Goal: Transaction & Acquisition: Book appointment/travel/reservation

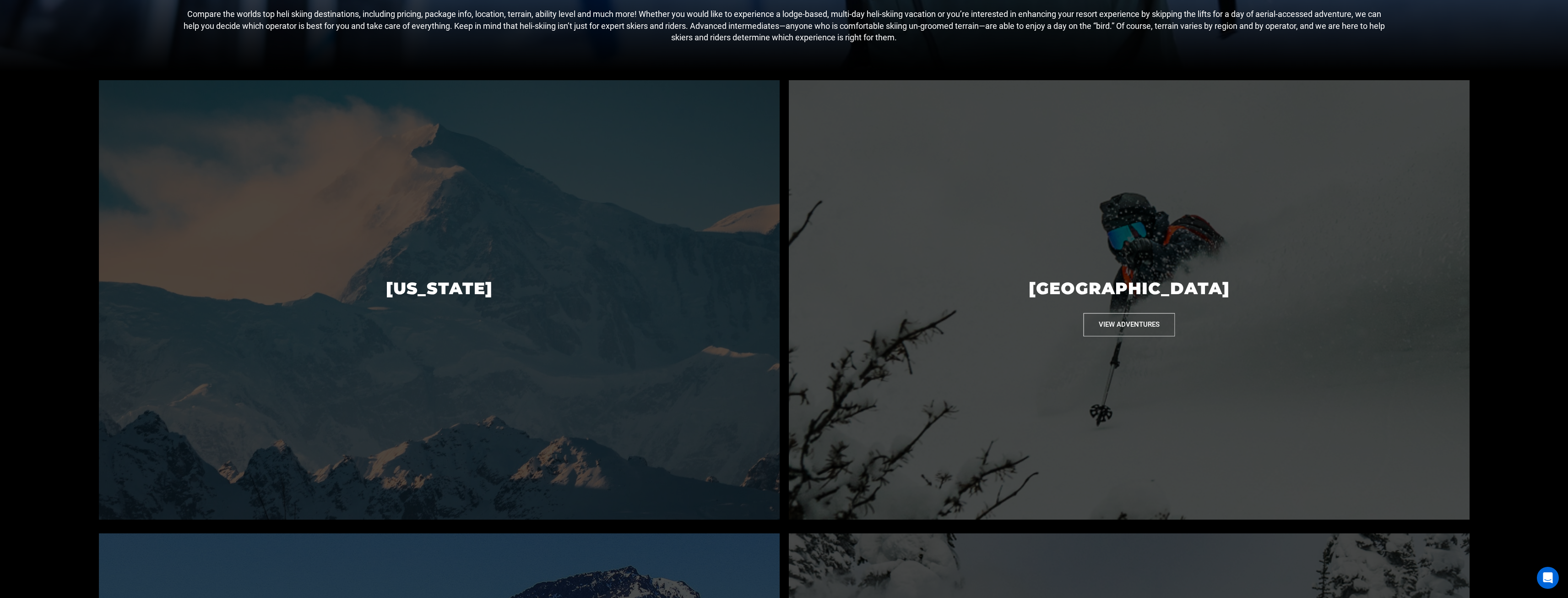
scroll to position [412, 0]
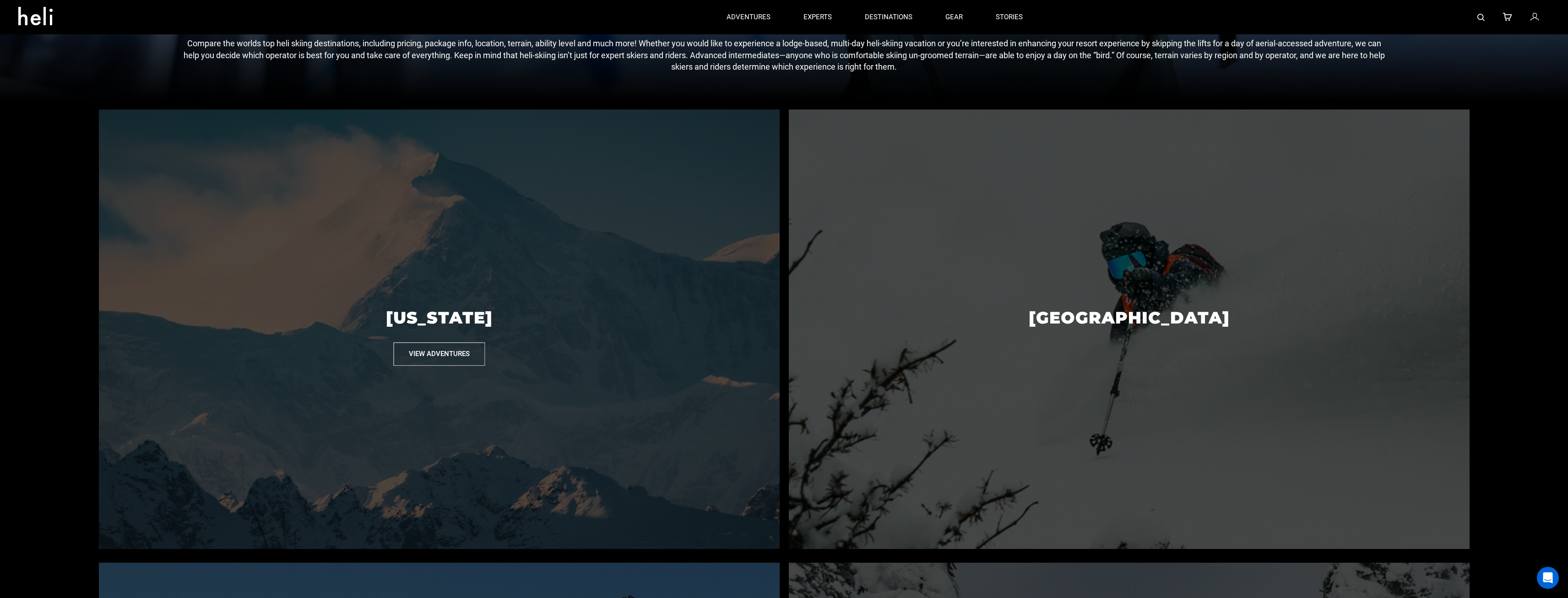
click at [444, 357] on button "View Adventures" at bounding box center [439, 354] width 91 height 23
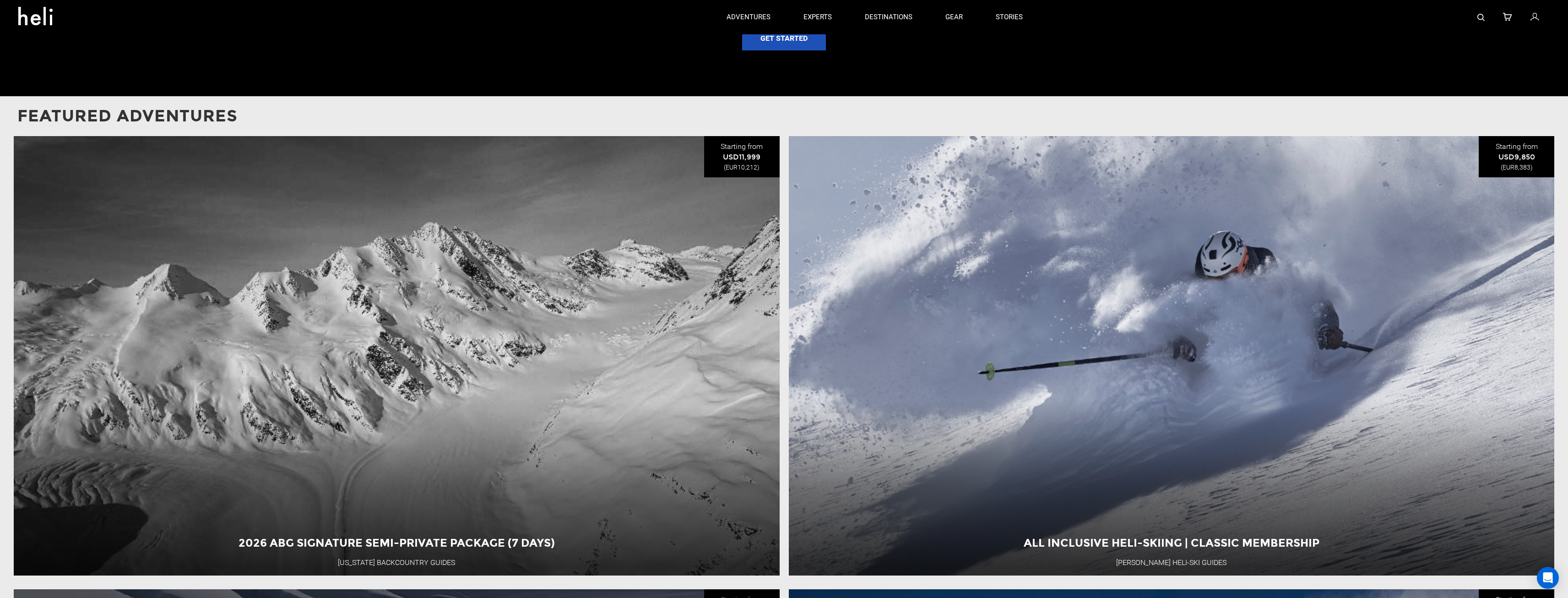
scroll to position [1008, 0]
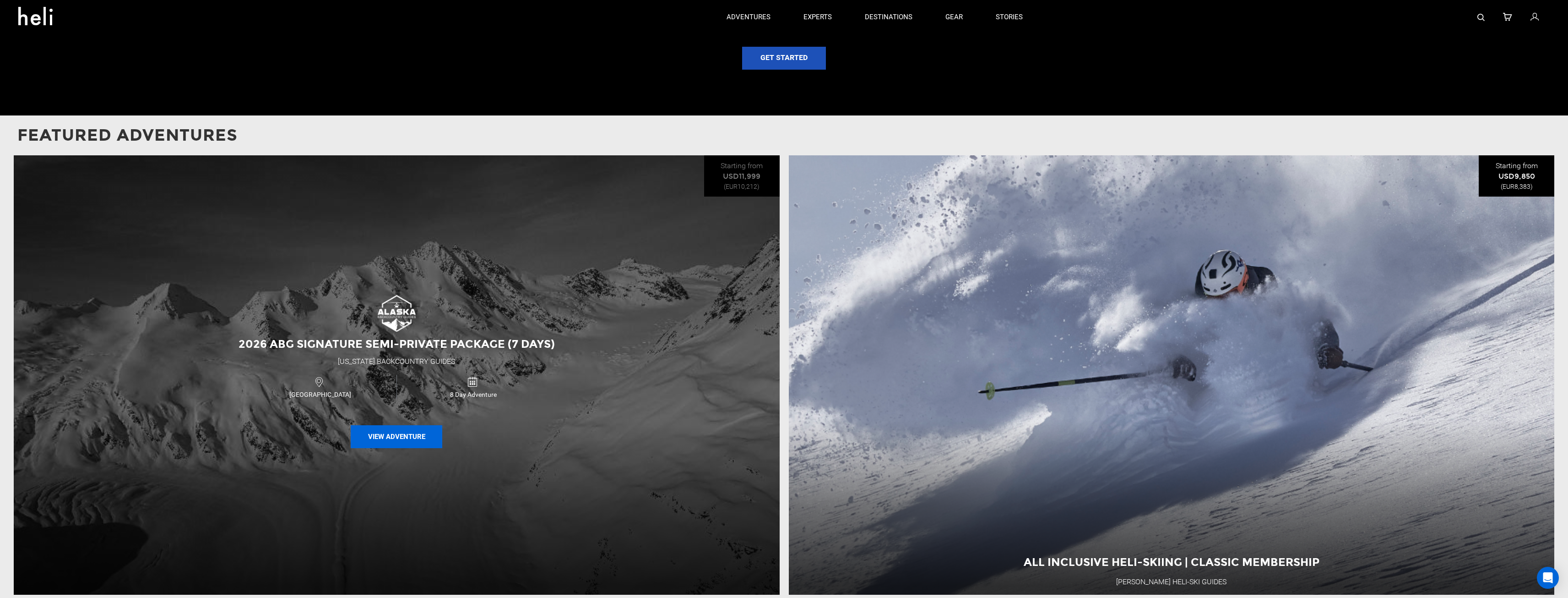
click at [400, 437] on button "View Adventure" at bounding box center [396, 437] width 91 height 23
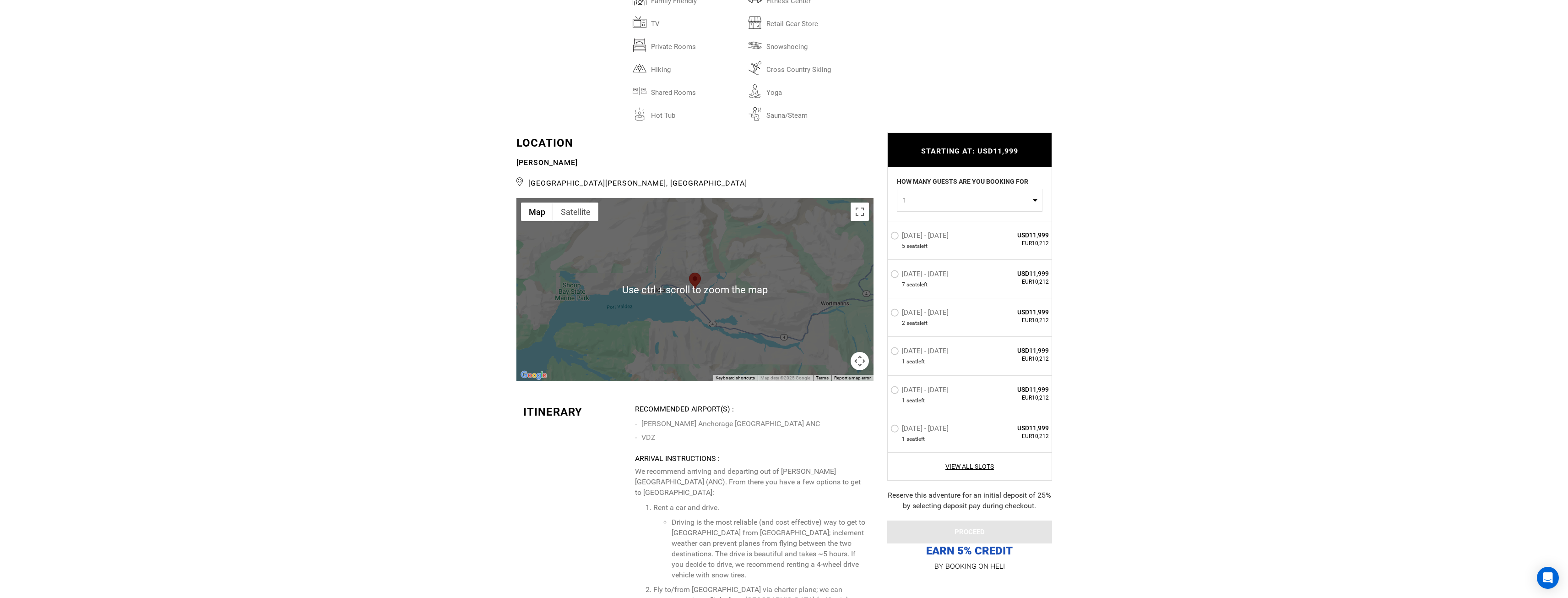
scroll to position [1740, 0]
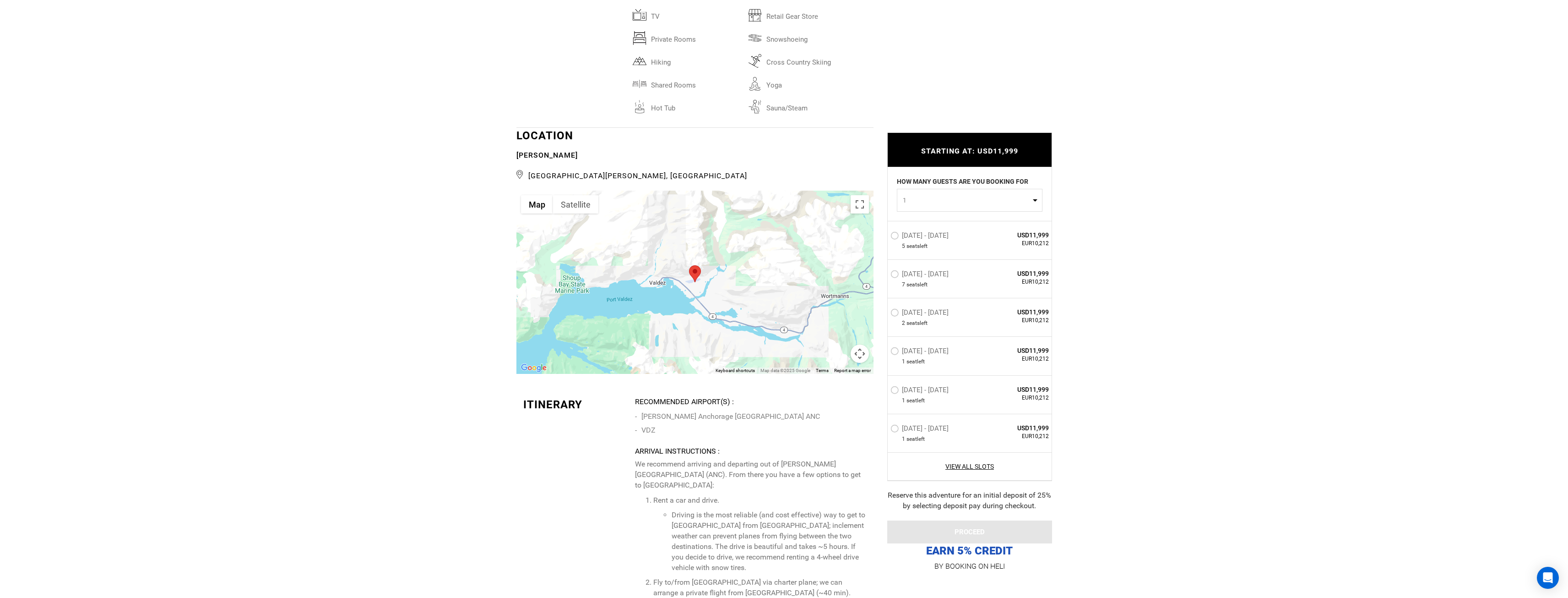
click at [754, 271] on div at bounding box center [695, 282] width 357 height 183
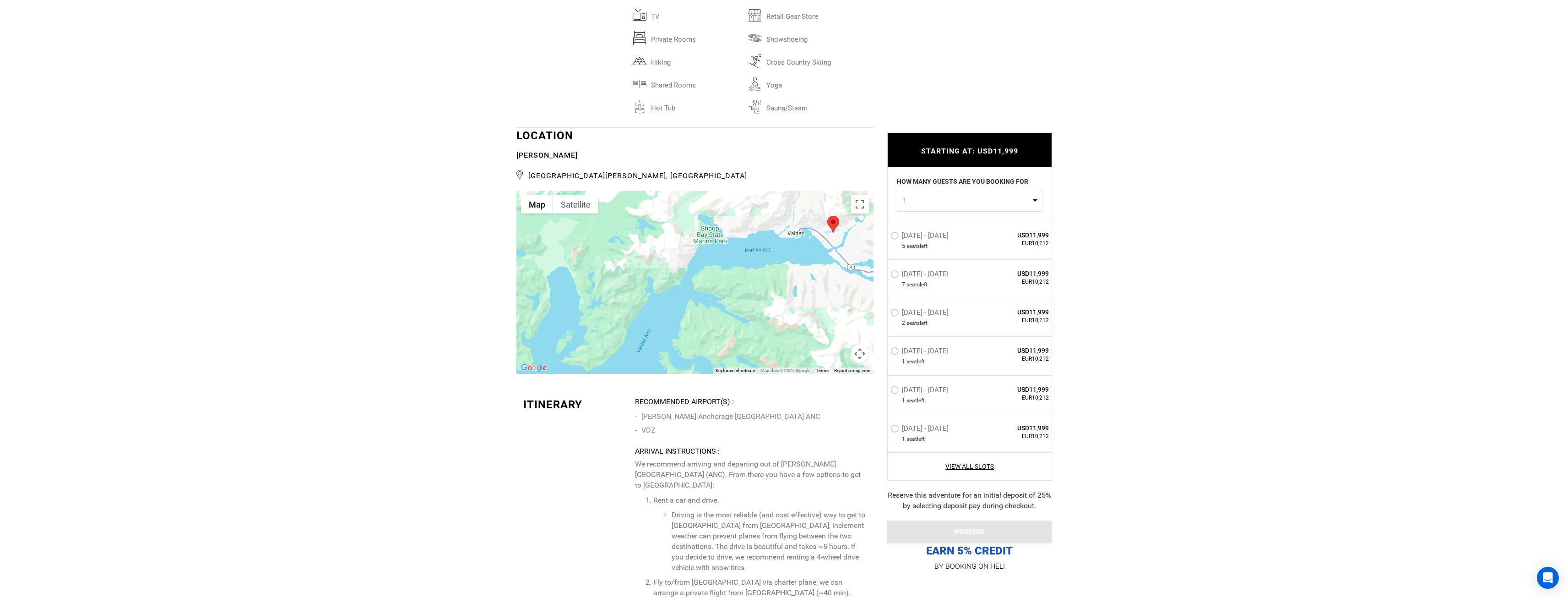
drag, startPoint x: 752, startPoint y: 273, endPoint x: 889, endPoint y: 223, distance: 145.8
click at [889, 223] on div "ABG was founded on providing a better experience in the mountains. Just 2 group…" at bounding box center [784, 37] width 536 height 2780
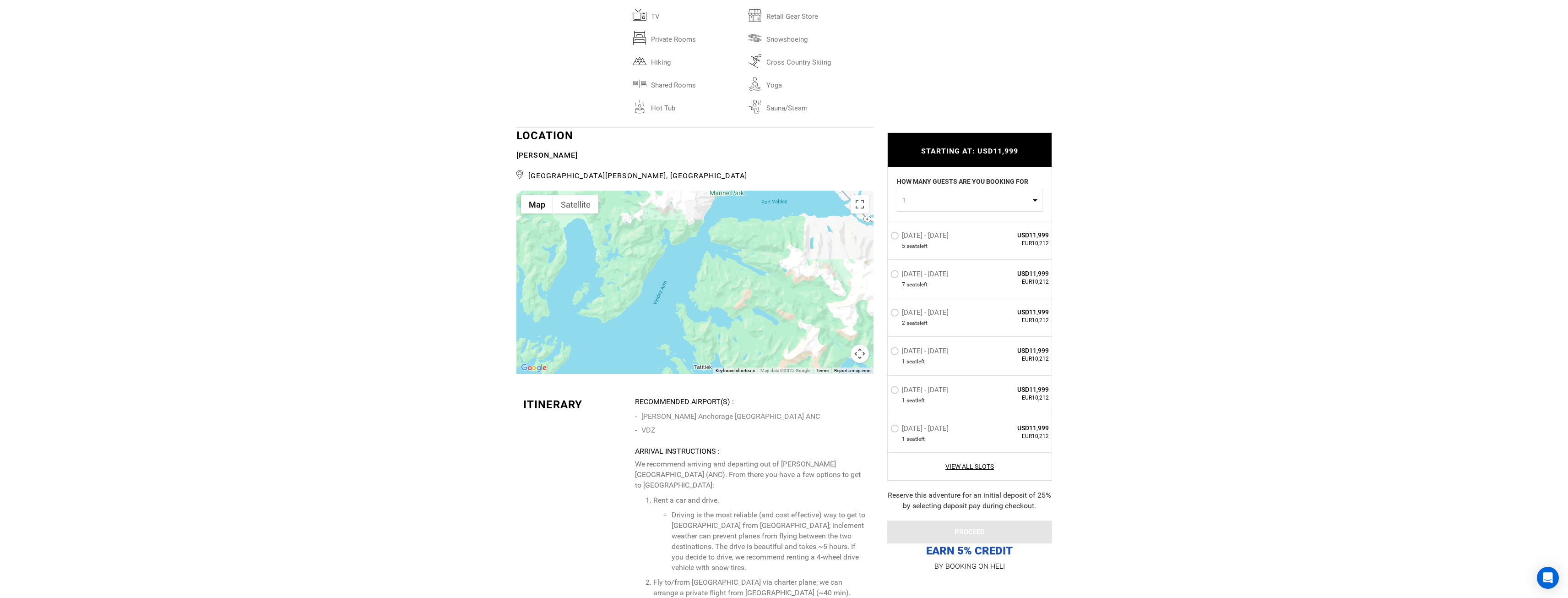
drag, startPoint x: 657, startPoint y: 308, endPoint x: 712, endPoint y: 192, distance: 128.4
click at [712, 192] on div at bounding box center [695, 282] width 357 height 183
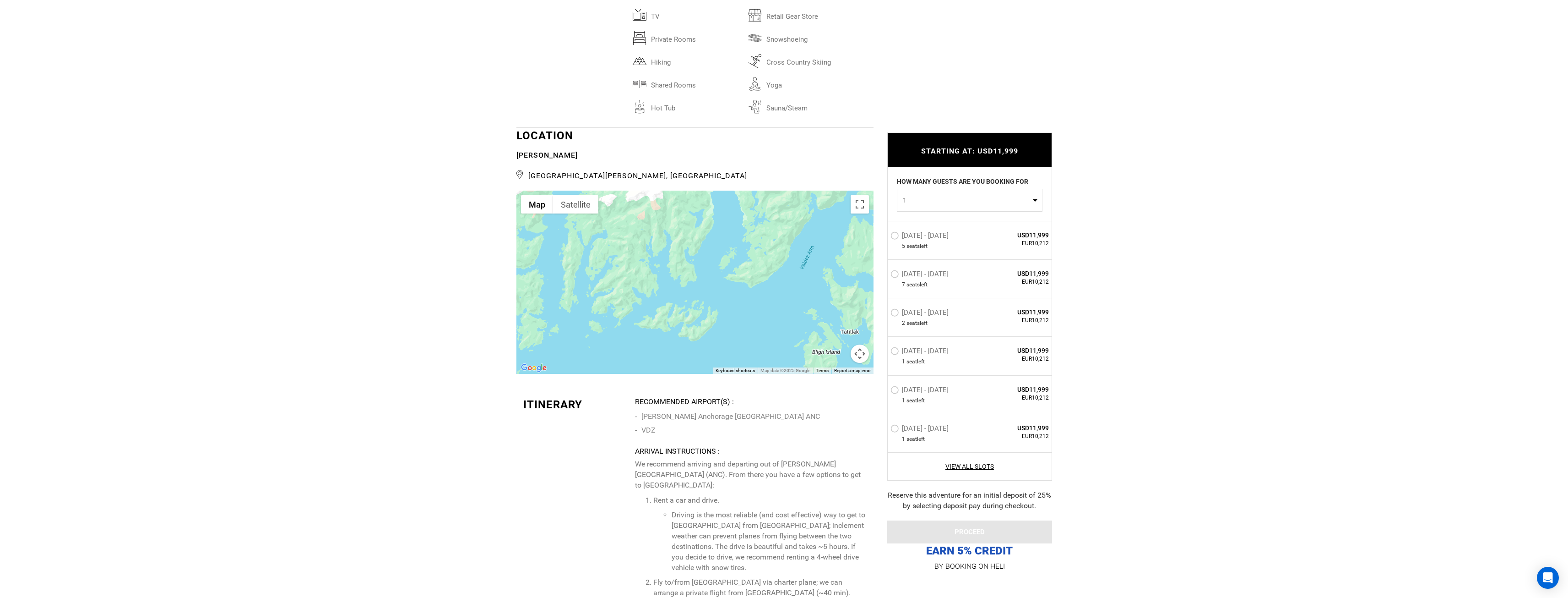
drag, startPoint x: 717, startPoint y: 321, endPoint x: 814, endPoint y: 376, distance: 111.5
click at [819, 389] on div "See All Photos → ACTIVITES Heli Skiing ABILITY Intermediate Expert Legendary" at bounding box center [695, 90] width 357 height 2673
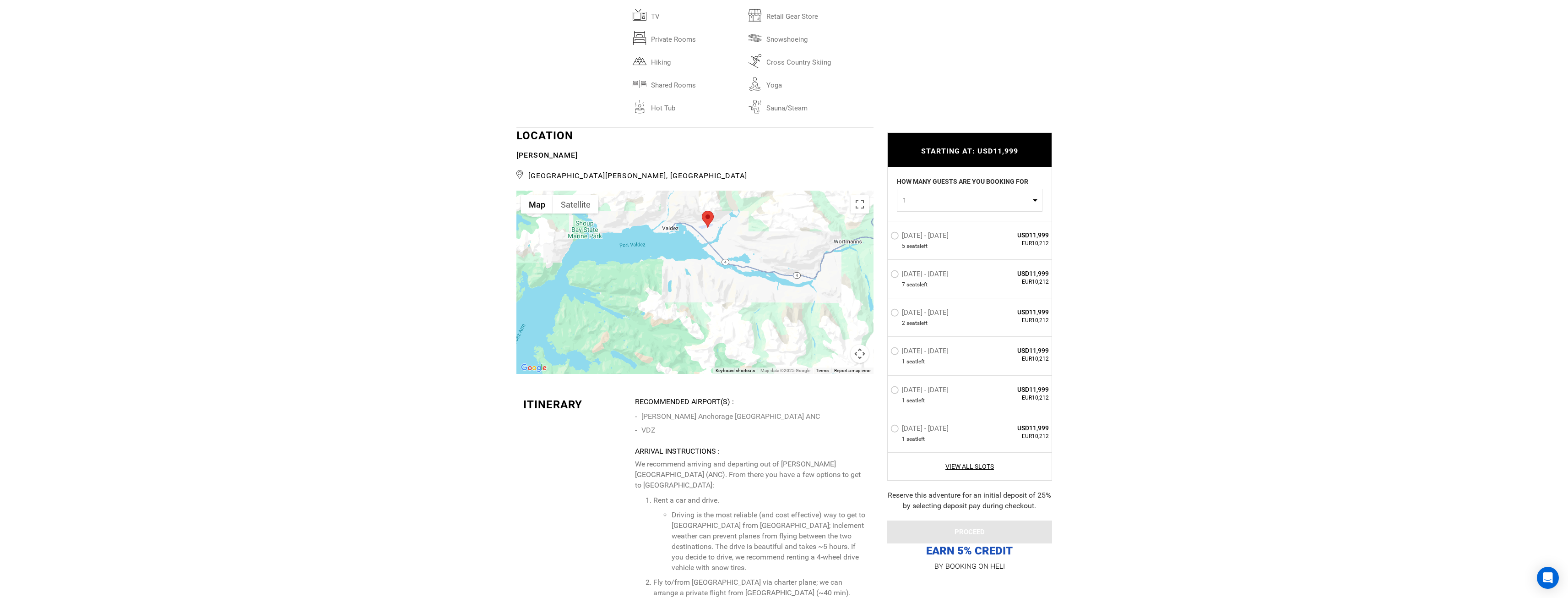
drag, startPoint x: 674, startPoint y: 233, endPoint x: 387, endPoint y: 271, distance: 289.5
click at [387, 271] on div "Activities Ability Inclusions Packing List Lodging Amenities Location Itinerary…" at bounding box center [784, 30] width 1568 height 2823
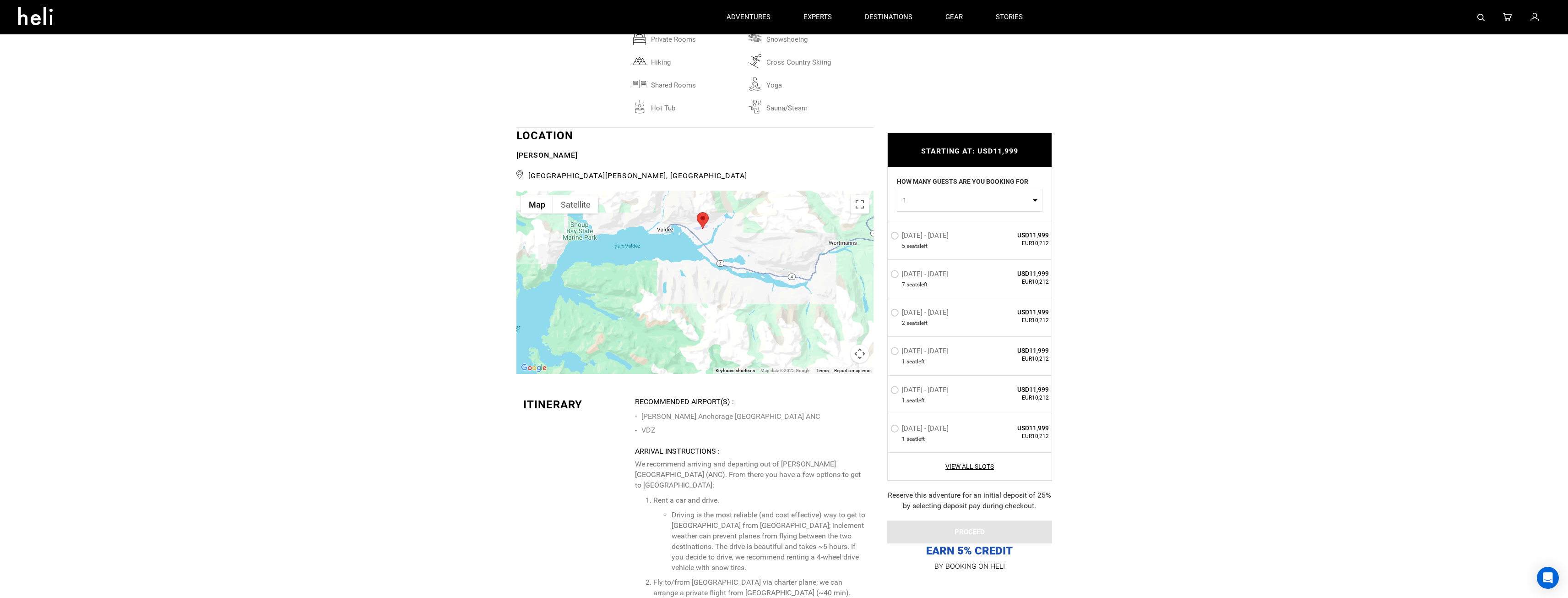
click at [861, 345] on button "Map camera controls" at bounding box center [859, 354] width 18 height 18
click at [839, 345] on button "Zoom out" at bounding box center [837, 354] width 18 height 18
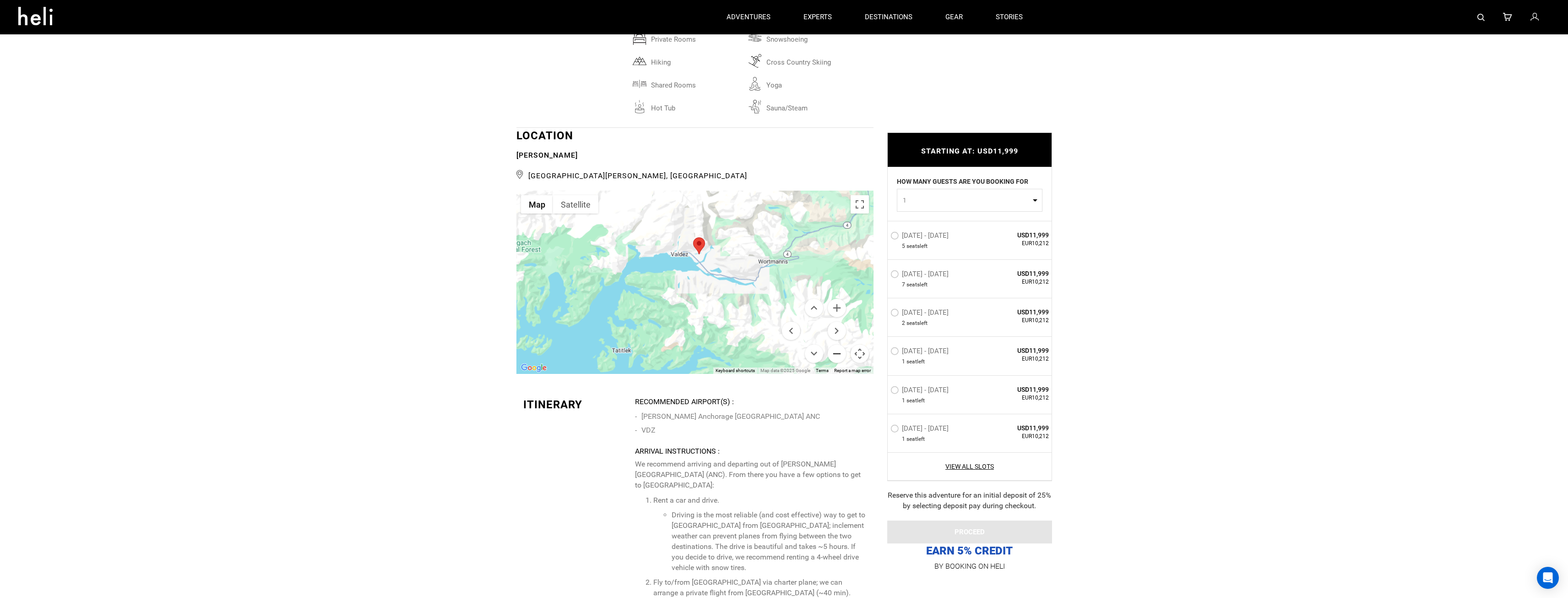
click at [839, 345] on button "Zoom out" at bounding box center [837, 354] width 18 height 18
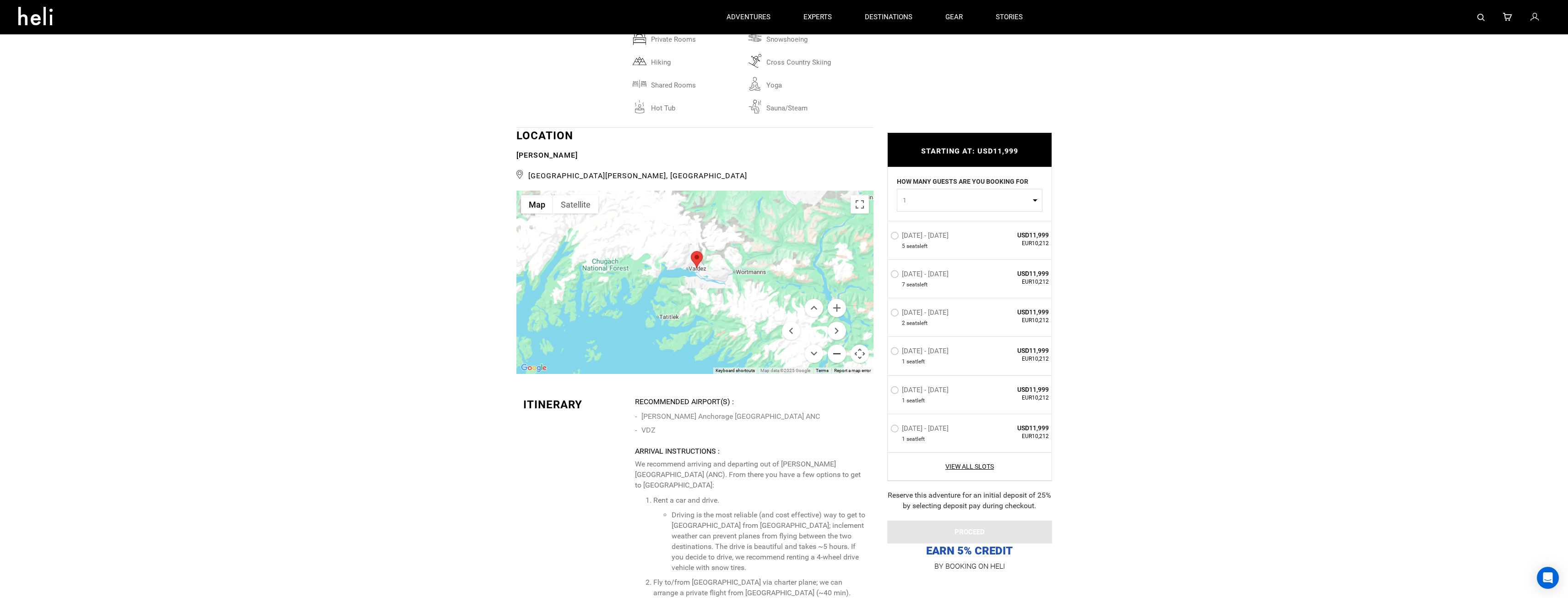
click at [839, 345] on button "Zoom out" at bounding box center [837, 354] width 18 height 18
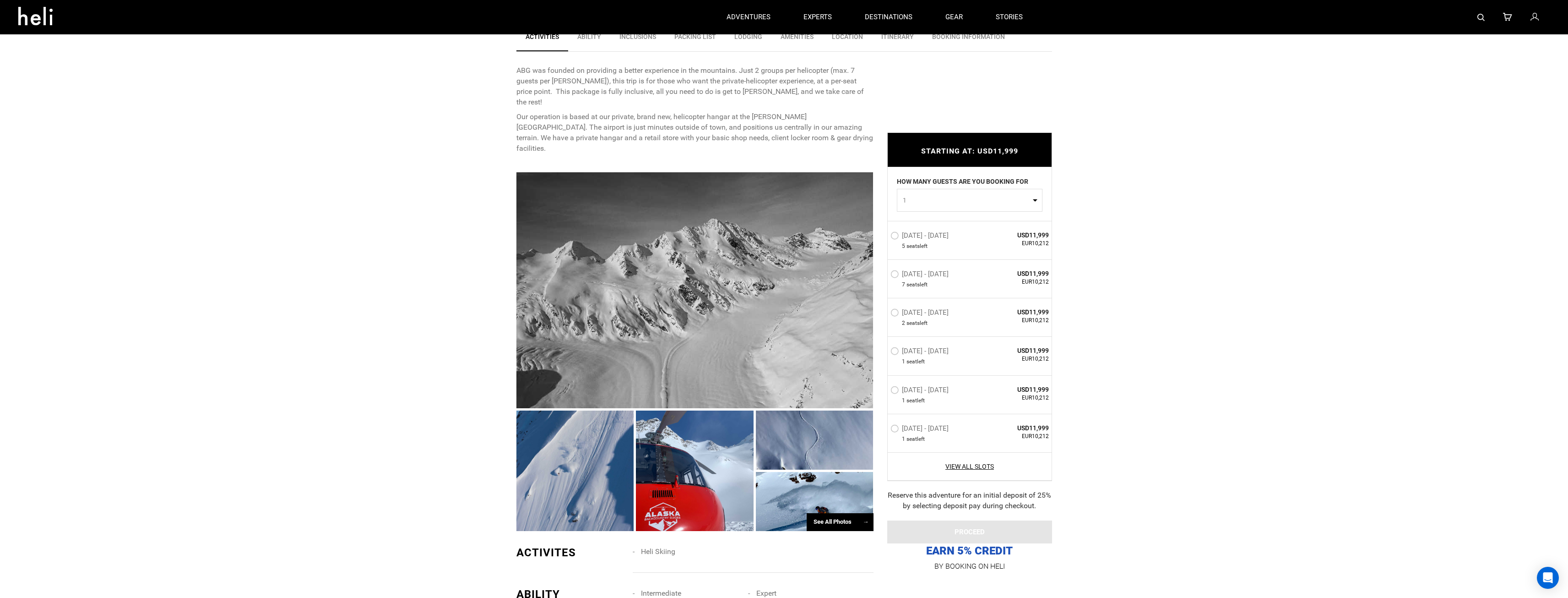
scroll to position [320, 0]
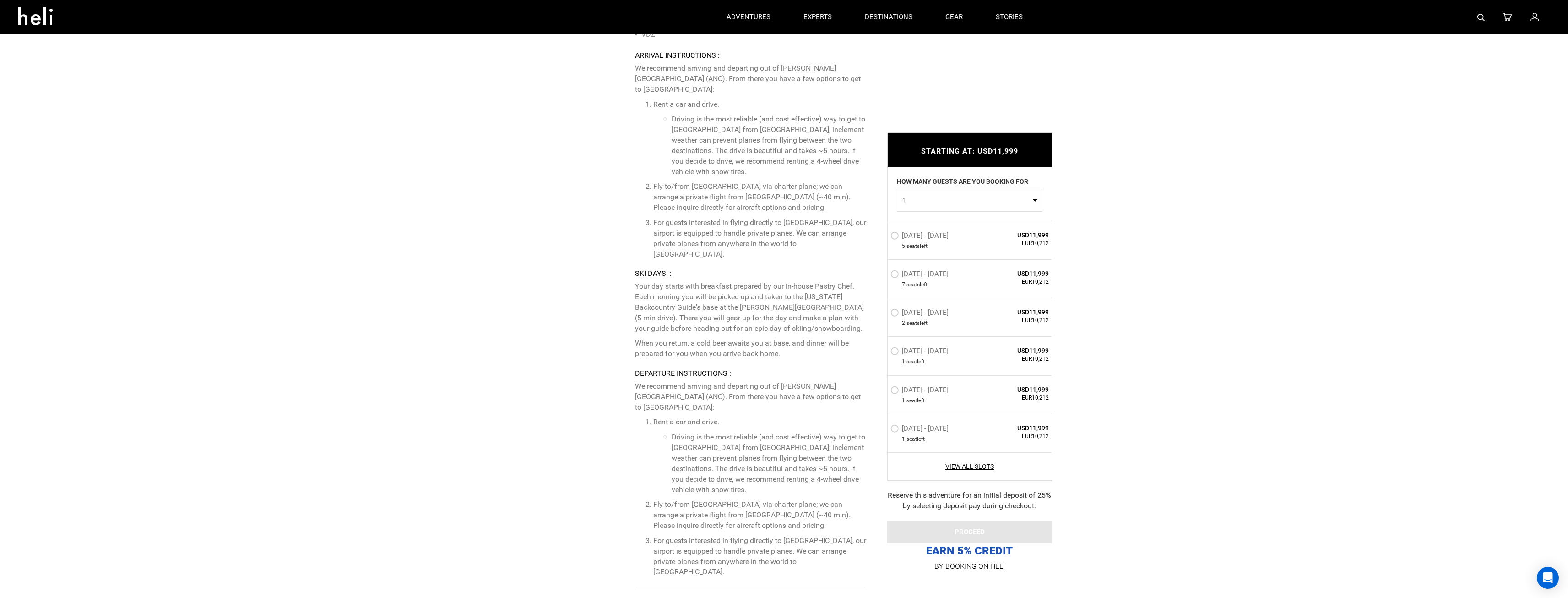
scroll to position [2107, 0]
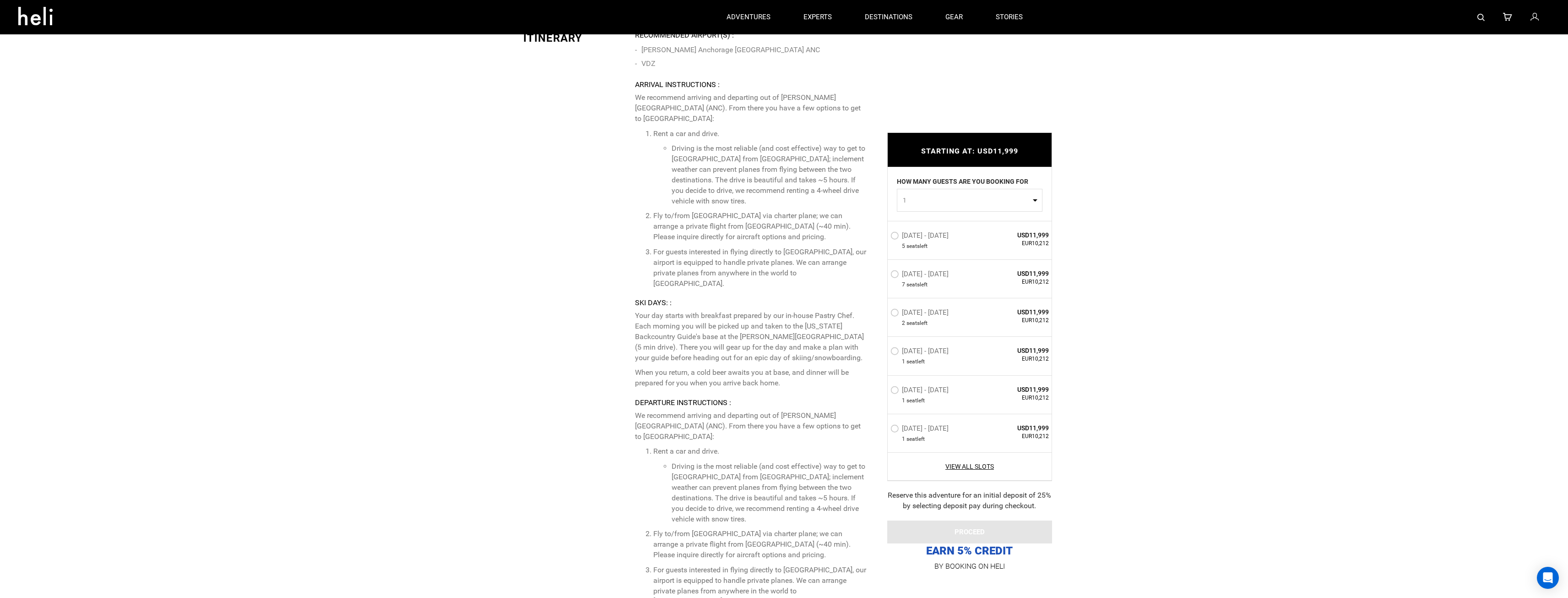
click at [786, 247] on p "For guests interested in flying directly to [GEOGRAPHIC_DATA], our airport is e…" at bounding box center [760, 267] width 213 height 41
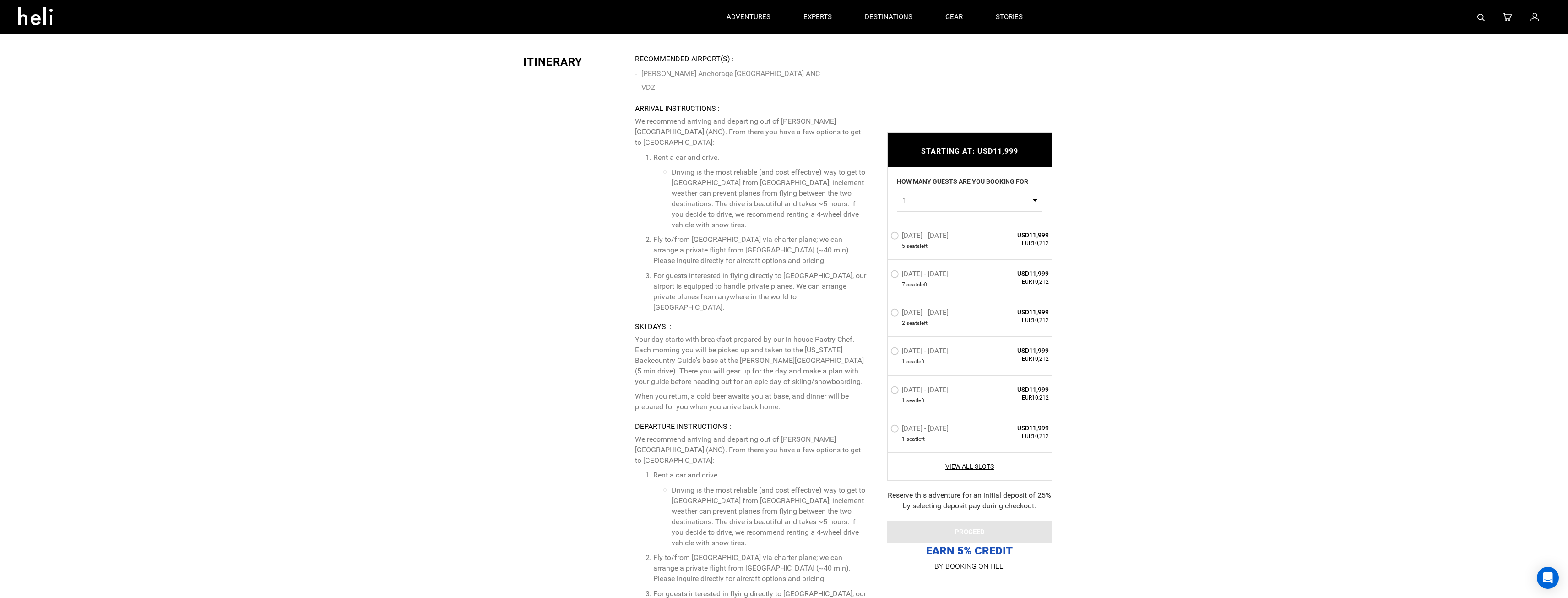
scroll to position [1808, 0]
